Goal: Information Seeking & Learning: Understand process/instructions

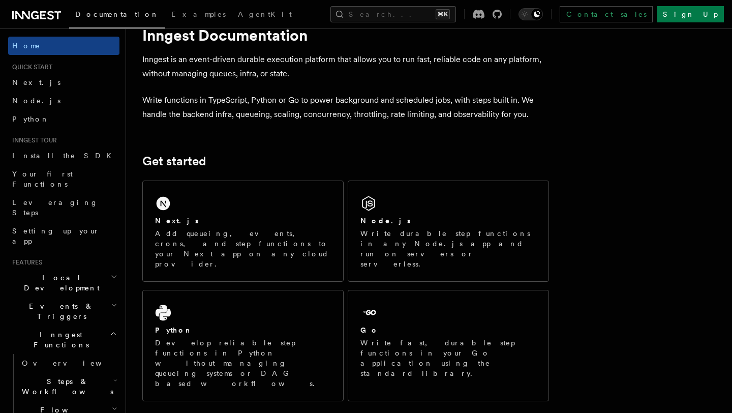
scroll to position [49, 0]
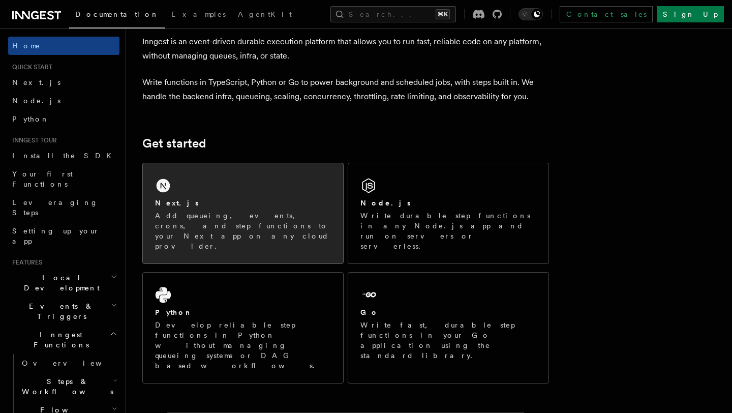
click at [252, 212] on p "Add queueing, events, crons, and step functions to your Next app on any cloud p…" at bounding box center [243, 230] width 176 height 41
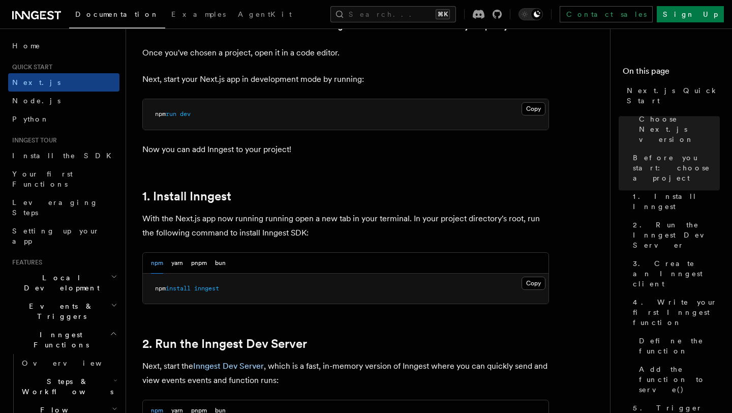
scroll to position [420, 0]
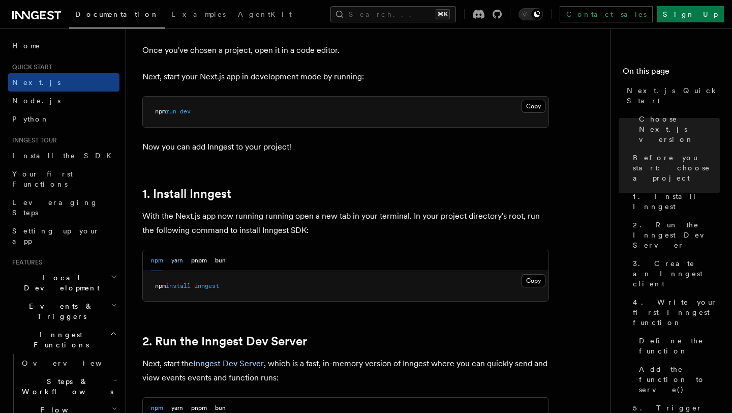
click at [179, 264] on button "yarn" at bounding box center [177, 260] width 12 height 21
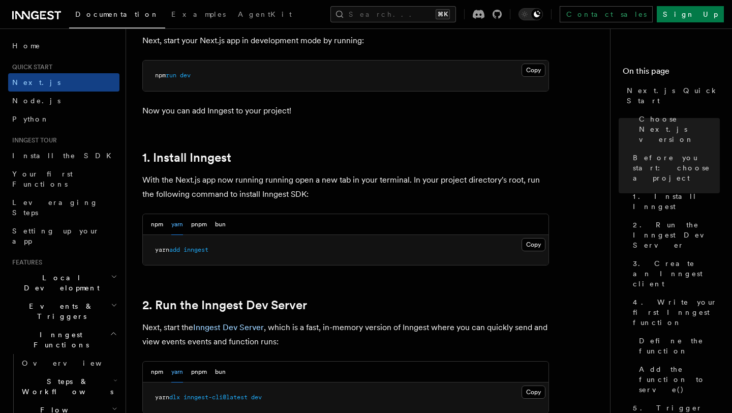
scroll to position [457, 0]
click at [524, 239] on button "Copy Copied" at bounding box center [533, 243] width 24 height 13
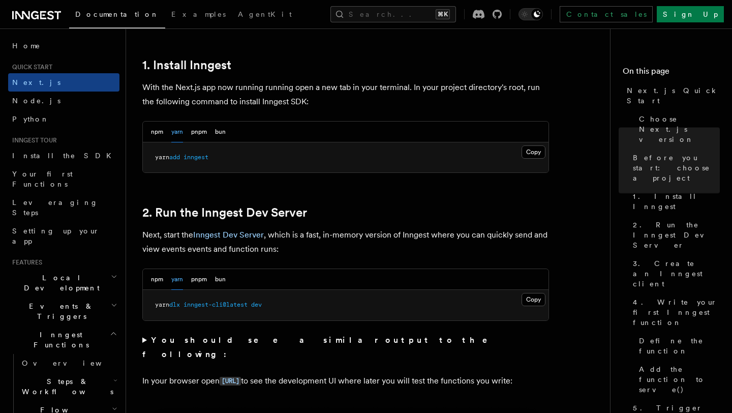
scroll to position [579, 0]
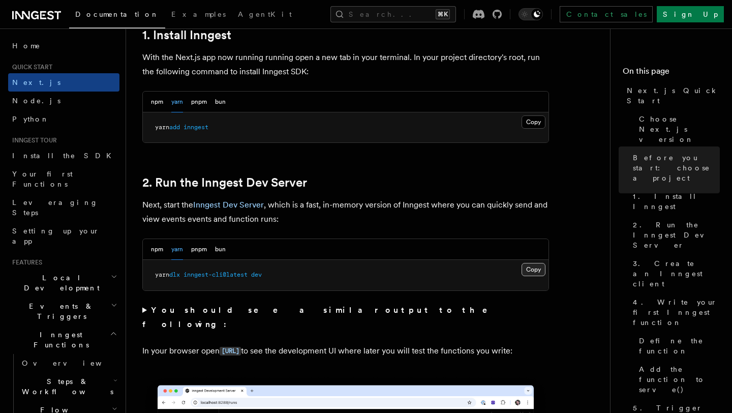
click at [529, 267] on button "Copy Copied" at bounding box center [533, 269] width 24 height 13
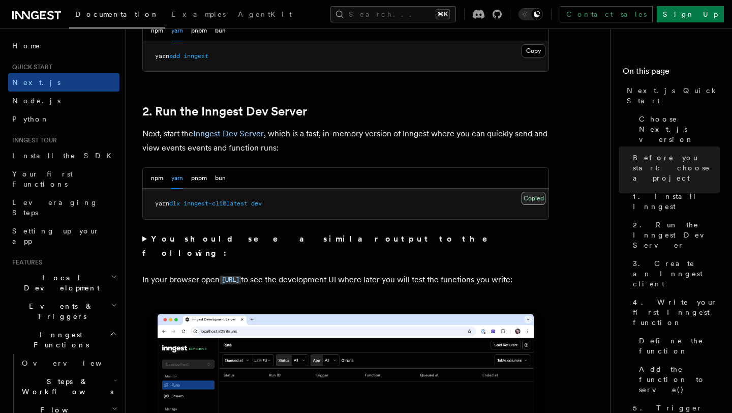
scroll to position [653, 0]
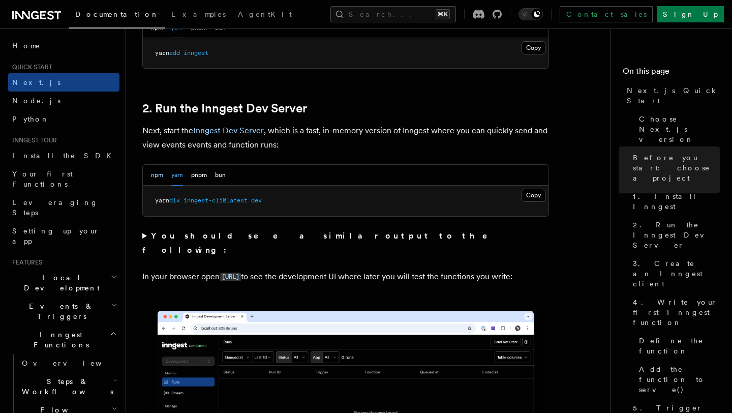
click at [160, 178] on button "npm" at bounding box center [157, 175] width 12 height 21
click at [532, 197] on button "Copy Copied" at bounding box center [533, 195] width 24 height 13
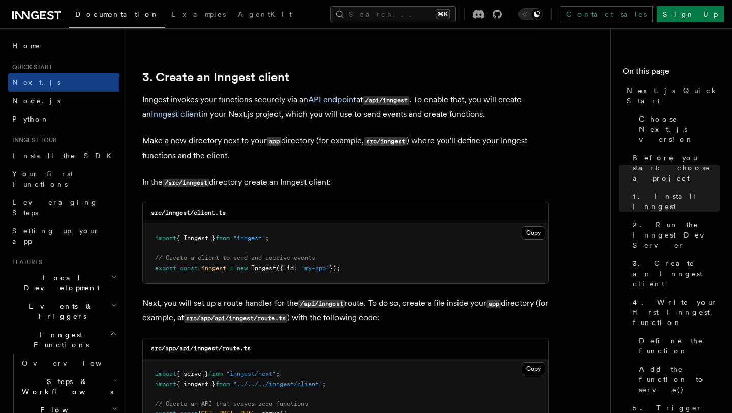
scroll to position [1184, 0]
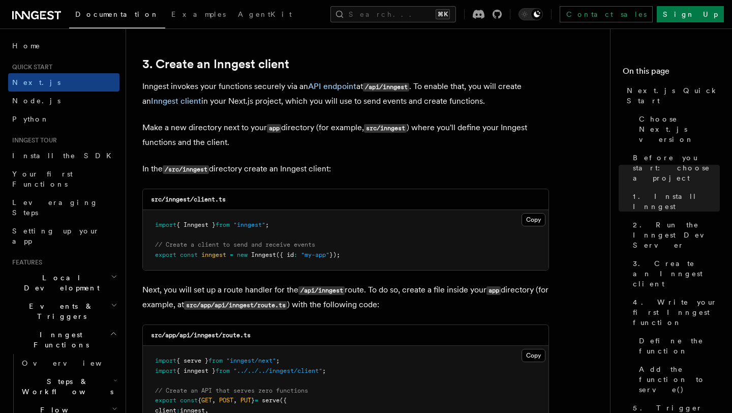
click at [188, 171] on code "/src/inngest" at bounding box center [186, 169] width 46 height 9
copy code "inngest"
drag, startPoint x: 196, startPoint y: 202, endPoint x: 239, endPoint y: 202, distance: 43.7
click at [239, 202] on div "src/inngest/client.ts" at bounding box center [346, 199] width 406 height 21
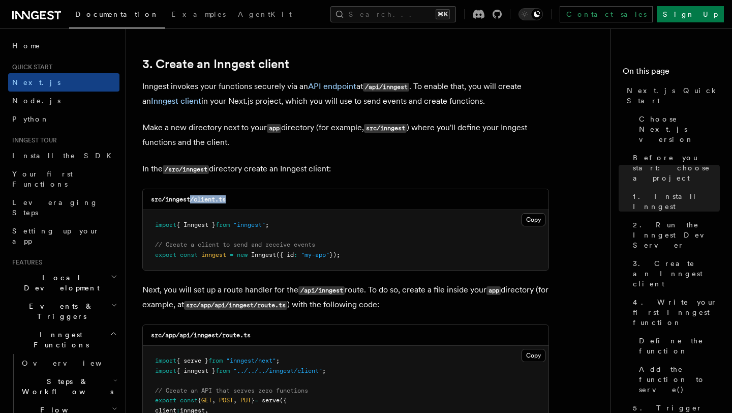
copy code "/client.ts"
click at [242, 196] on div "src/inngest/client.ts" at bounding box center [346, 199] width 406 height 21
drag, startPoint x: 204, startPoint y: 201, endPoint x: 266, endPoint y: 201, distance: 62.0
click at [266, 201] on div "src/inngest/client.ts" at bounding box center [346, 199] width 406 height 21
copy code "client.ts"
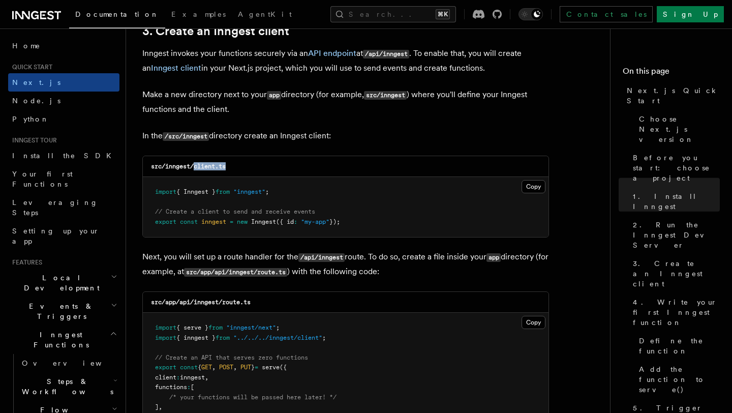
scroll to position [1224, 0]
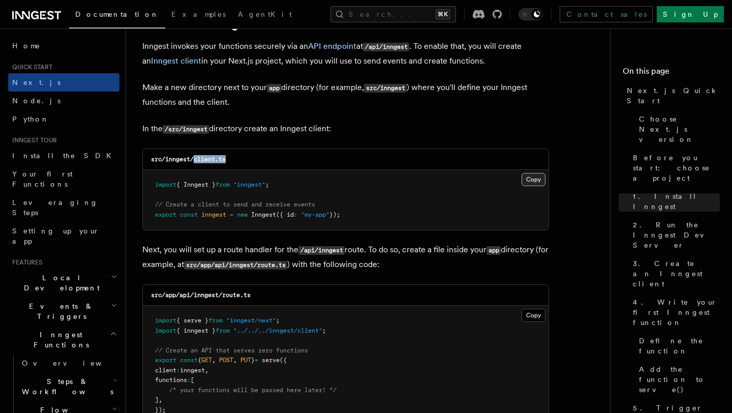
click at [525, 178] on button "Copy Copied" at bounding box center [533, 179] width 24 height 13
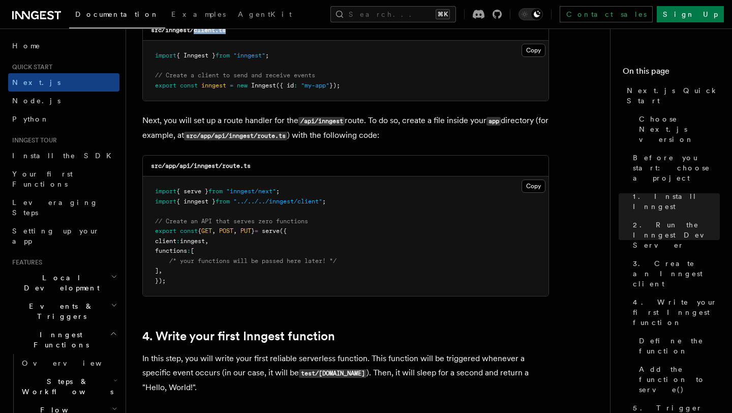
scroll to position [1357, 0]
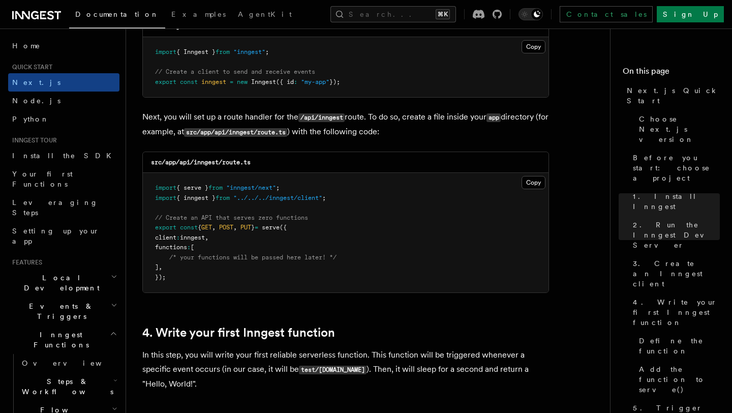
click at [202, 162] on code "src/app/api/inngest/route.ts" at bounding box center [201, 162] width 100 height 7
copy code "inngest"
click at [231, 169] on div "src/app/api/inngest/route.ts" at bounding box center [346, 162] width 406 height 21
drag, startPoint x: 224, startPoint y: 164, endPoint x: 310, endPoint y: 160, distance: 86.0
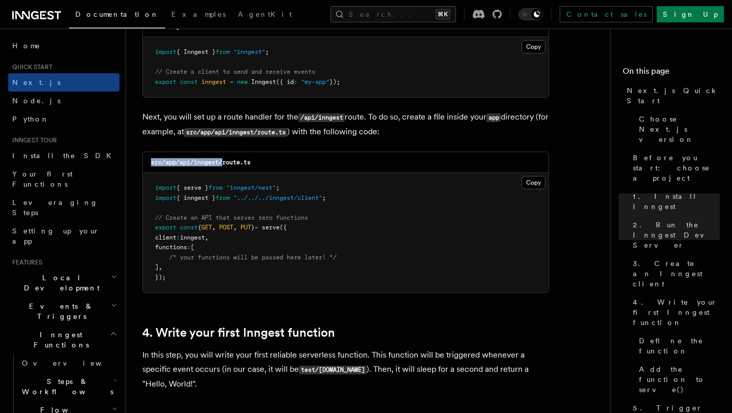
click at [310, 160] on div "src/app/api/inngest/route.ts" at bounding box center [346, 162] width 406 height 21
copy code "src/app/api/inngest/"
click at [258, 167] on div "src/app/api/inngest/route.ts" at bounding box center [346, 162] width 406 height 21
drag, startPoint x: 222, startPoint y: 165, endPoint x: 297, endPoint y: 163, distance: 75.3
click at [297, 163] on div "src/app/api/inngest/route.ts" at bounding box center [346, 162] width 406 height 21
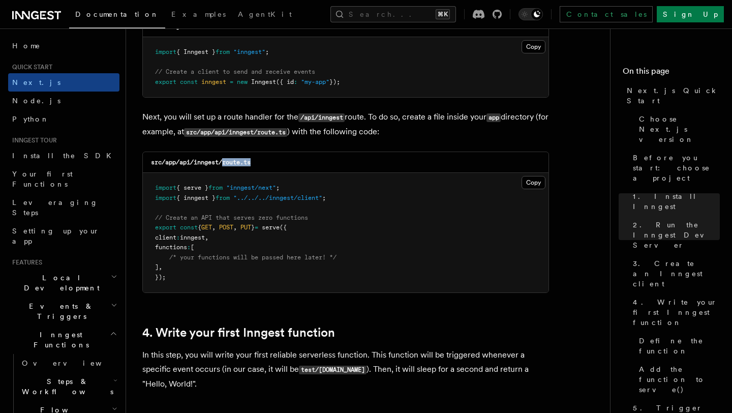
drag, startPoint x: 223, startPoint y: 165, endPoint x: 274, endPoint y: 165, distance: 50.8
click at [274, 165] on div "src/app/api/inngest/route.ts" at bounding box center [346, 162] width 406 height 21
copy code "route.ts"
click at [523, 185] on button "Copy Copied" at bounding box center [533, 182] width 24 height 13
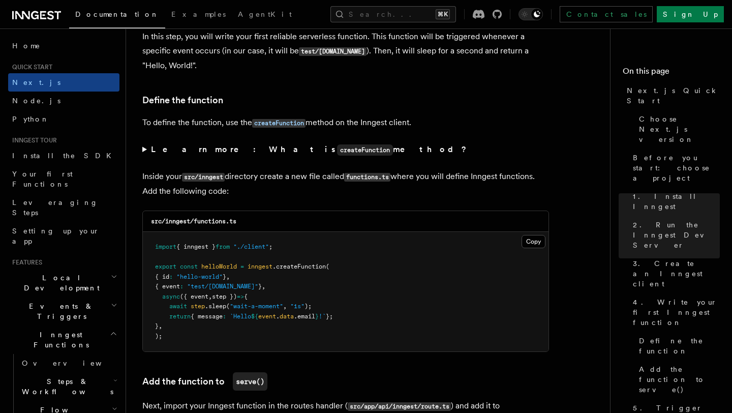
scroll to position [1687, 0]
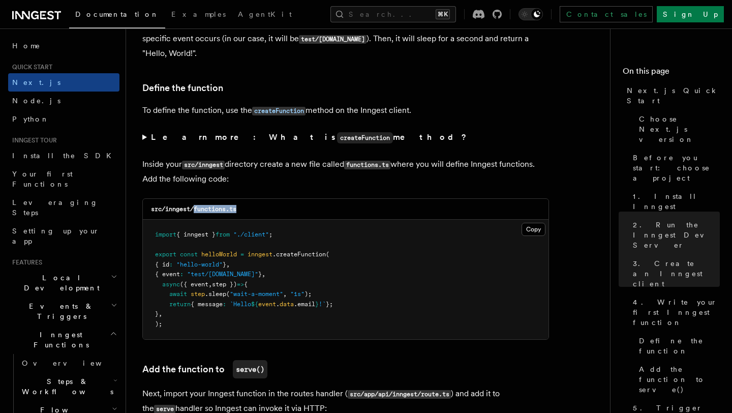
drag, startPoint x: 195, startPoint y: 212, endPoint x: 282, endPoint y: 209, distance: 87.0
click at [282, 209] on div "src/inngest/functions.ts" at bounding box center [346, 209] width 406 height 21
copy code "functions.ts"
click at [534, 230] on button "Copy Copied" at bounding box center [533, 229] width 24 height 13
